Goal: Task Accomplishment & Management: Use online tool/utility

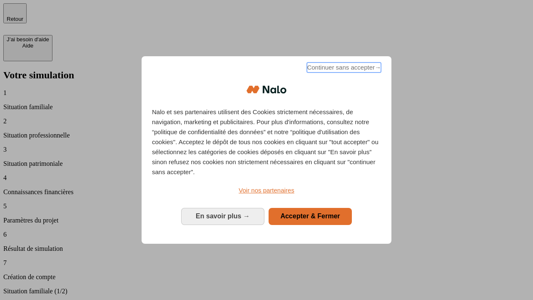
click at [343, 69] on span "Continuer sans accepter →" at bounding box center [344, 68] width 74 height 10
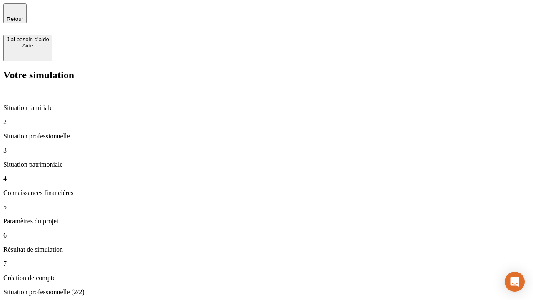
type input "30 000"
type input "1 000"
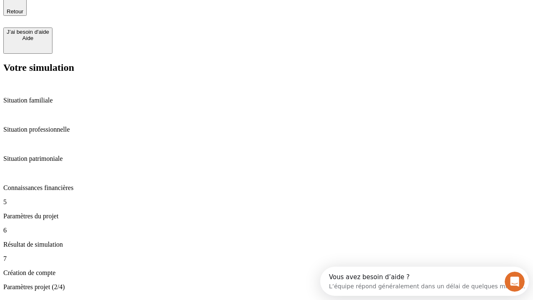
type input "65"
type input "5 000"
type input "640"
